Goal: Use online tool/utility: Use online tool/utility

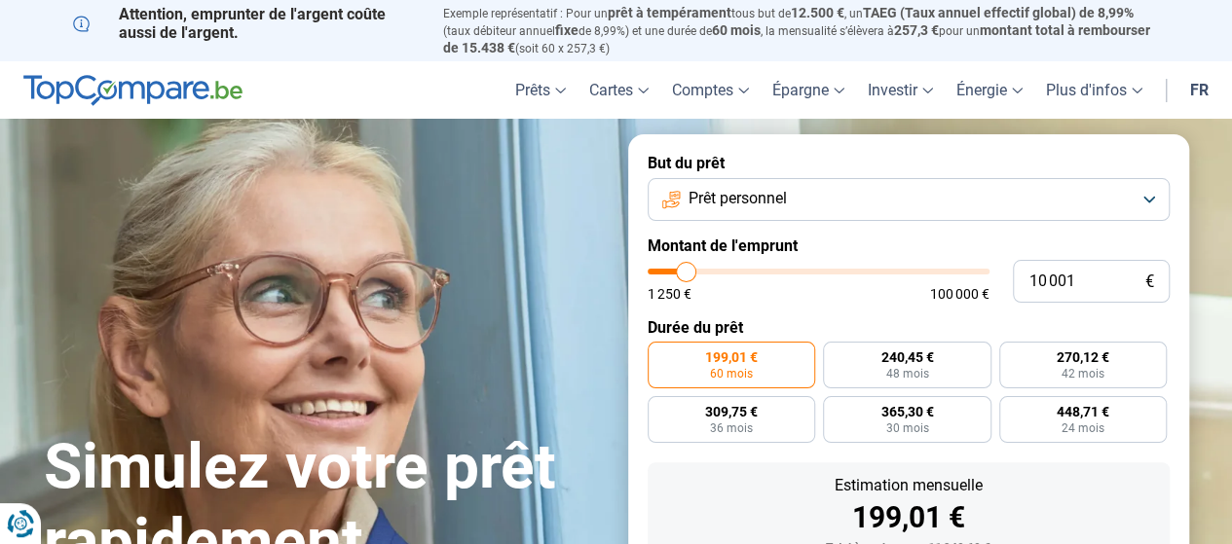
type input "8 500"
type input "8500"
type input "8 250"
type input "8250"
type input "7 750"
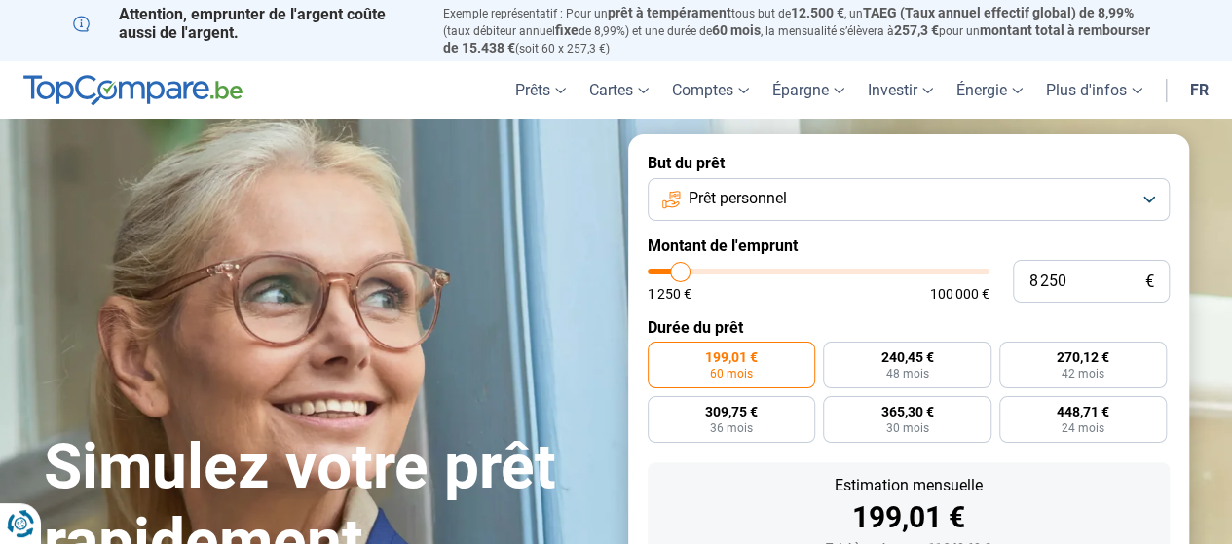
type input "7750"
type input "7 500"
type input "7500"
type input "7 250"
type input "7250"
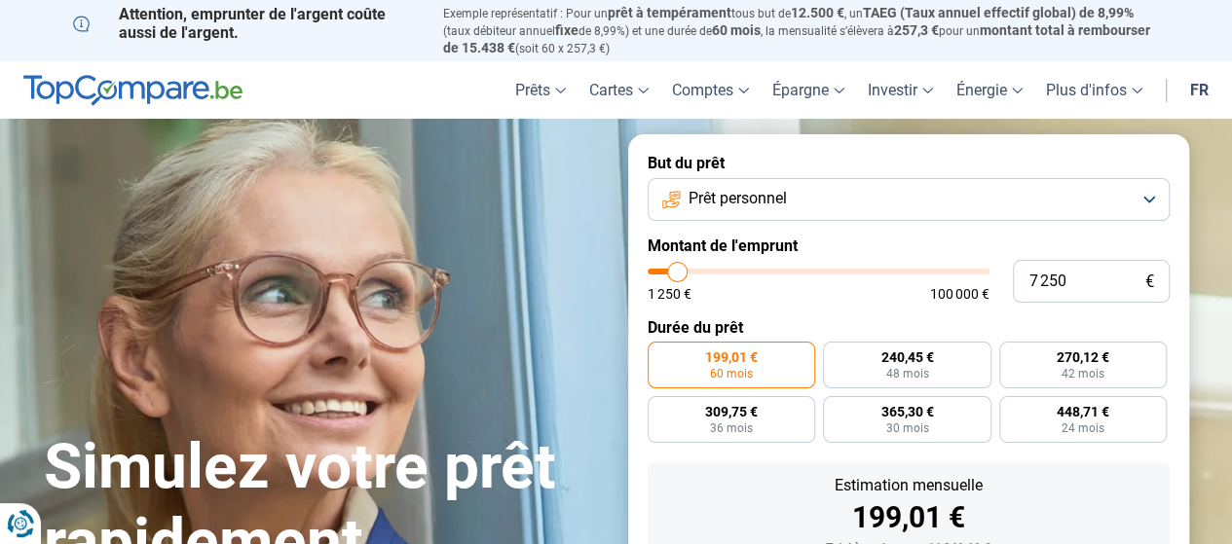
type input "7 000"
type input "7000"
type input "6 750"
type input "6750"
type input "6 500"
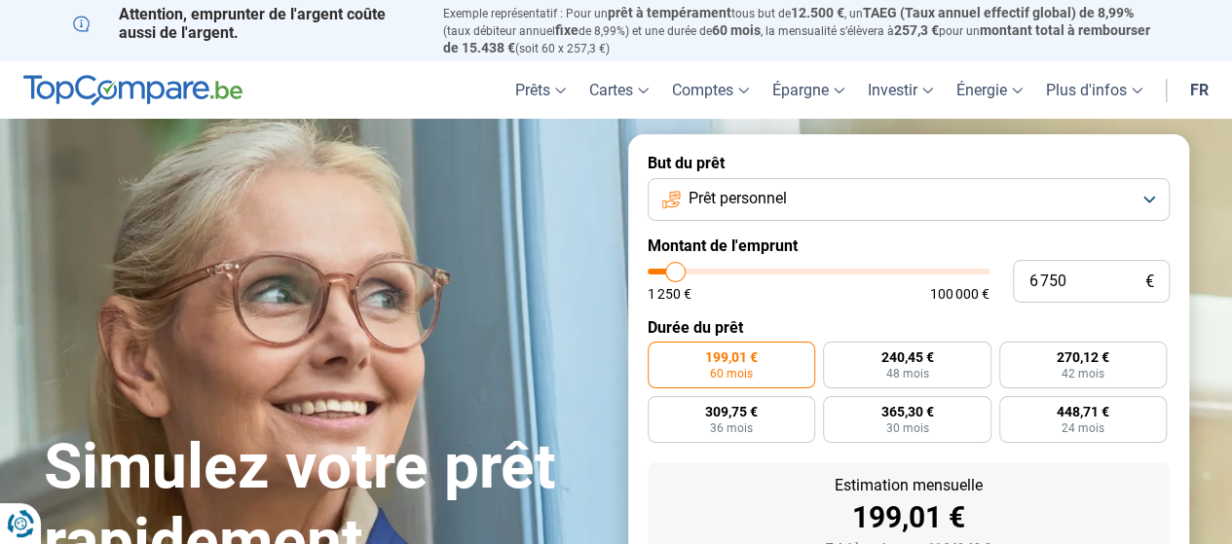
type input "6500"
type input "6 250"
type input "6250"
type input "6 000"
type input "6000"
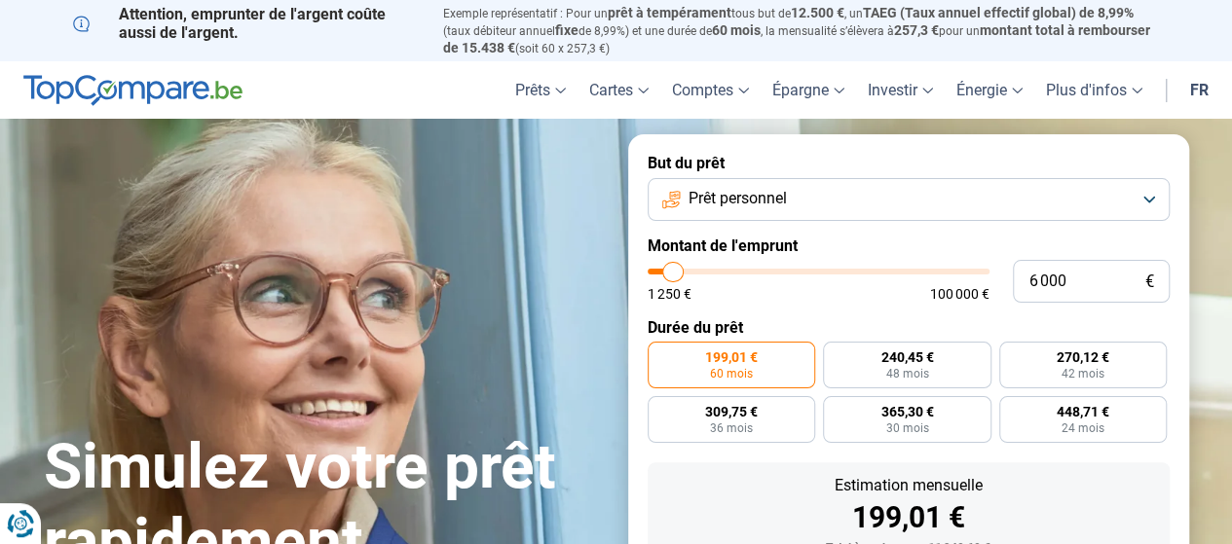
type input "5 750"
type input "5750"
type input "5 500"
type input "5500"
type input "5 250"
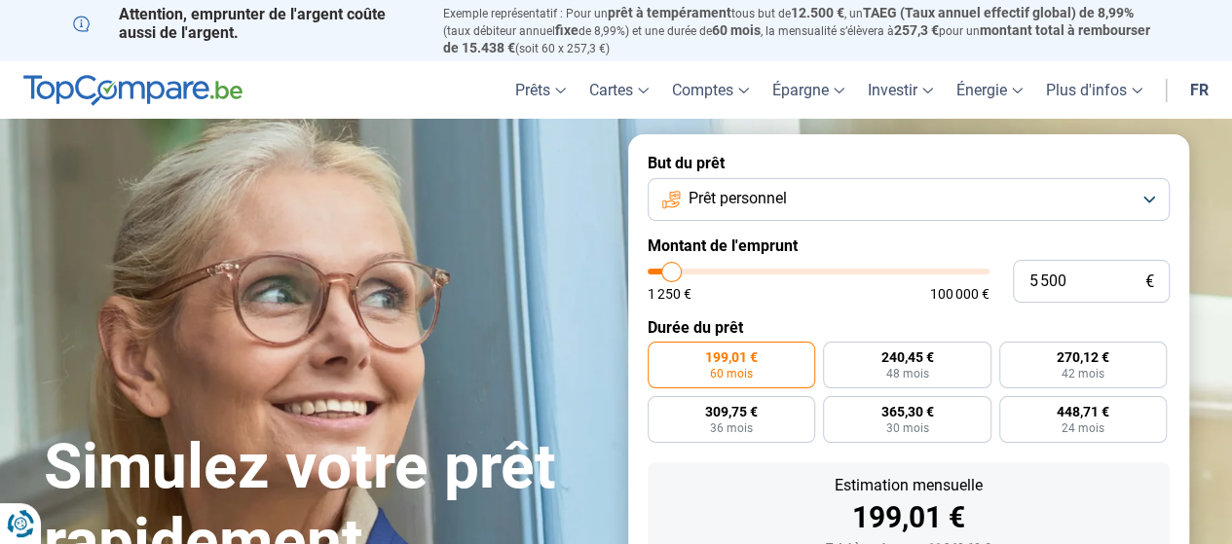
type input "5250"
type input "5 000"
type input "5000"
type input "4 750"
drag, startPoint x: 682, startPoint y: 270, endPoint x: 669, endPoint y: 269, distance: 12.7
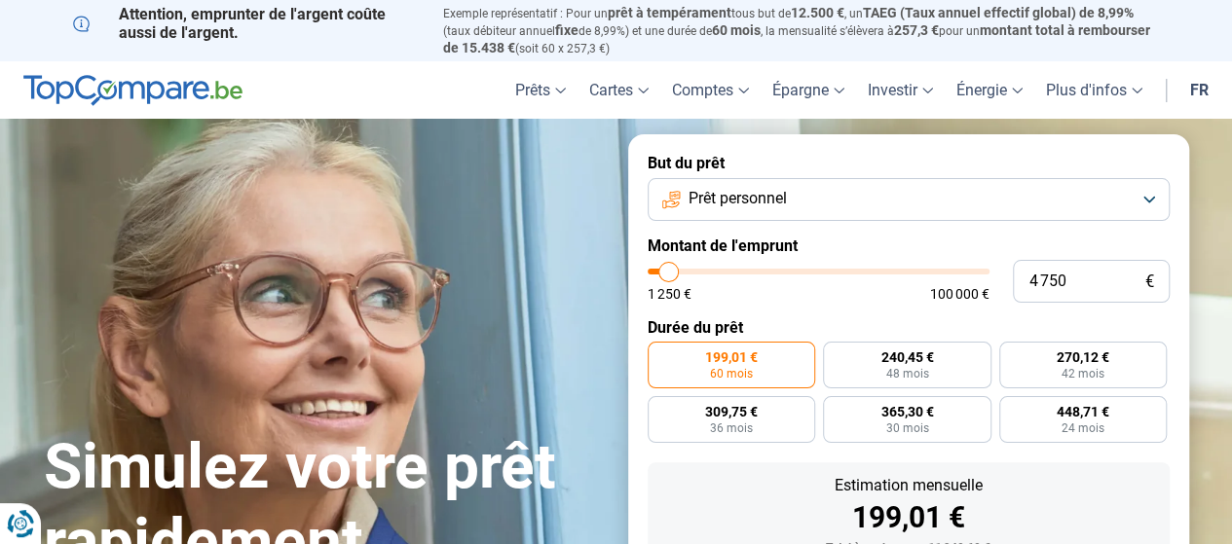
type input "4750"
click at [669, 269] on input "range" at bounding box center [819, 272] width 342 height 6
radio input "true"
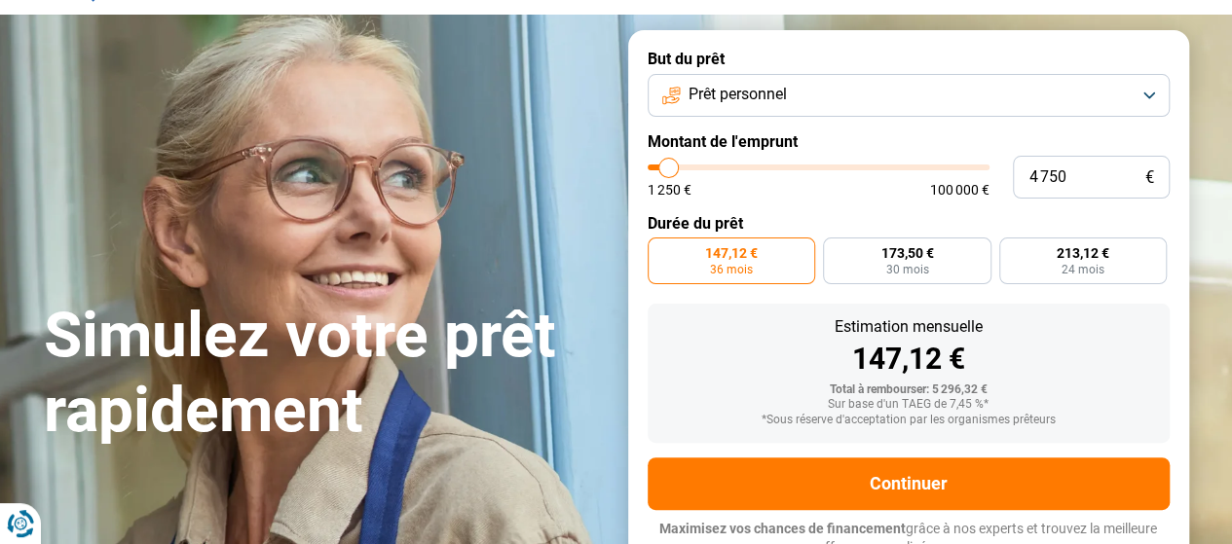
scroll to position [120, 0]
